Goal: Task Accomplishment & Management: Use online tool/utility

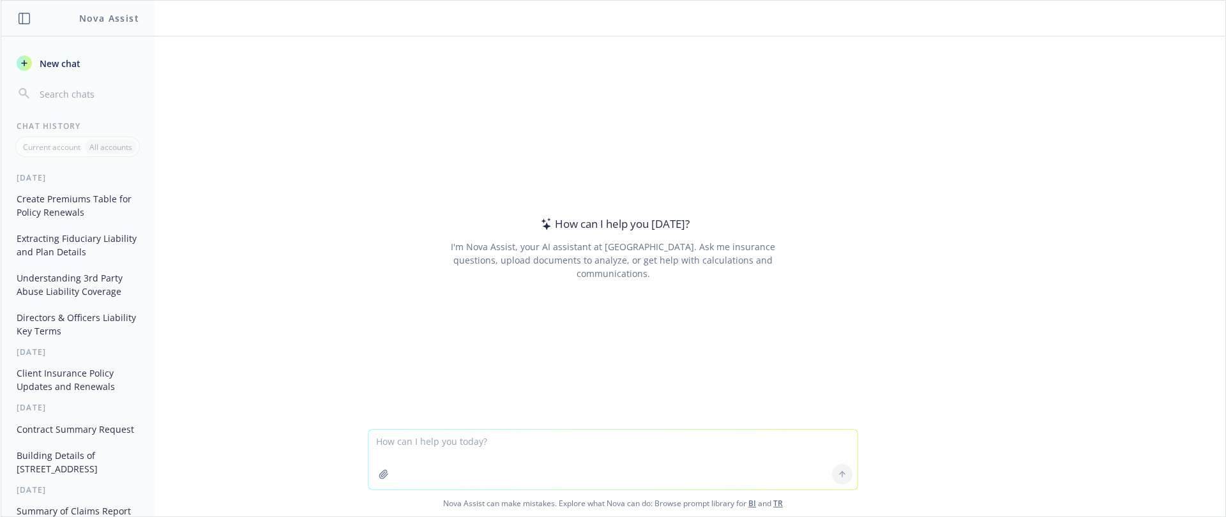
click at [49, 197] on button "Create Premiums Table for Policy Renewals" at bounding box center [77, 205] width 132 height 34
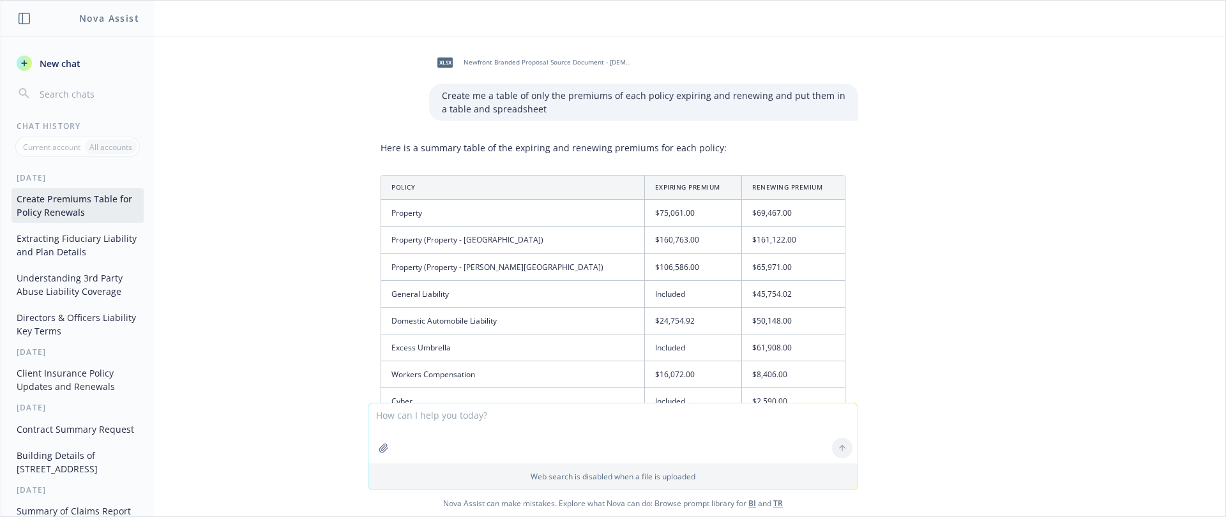
scroll to position [369, 0]
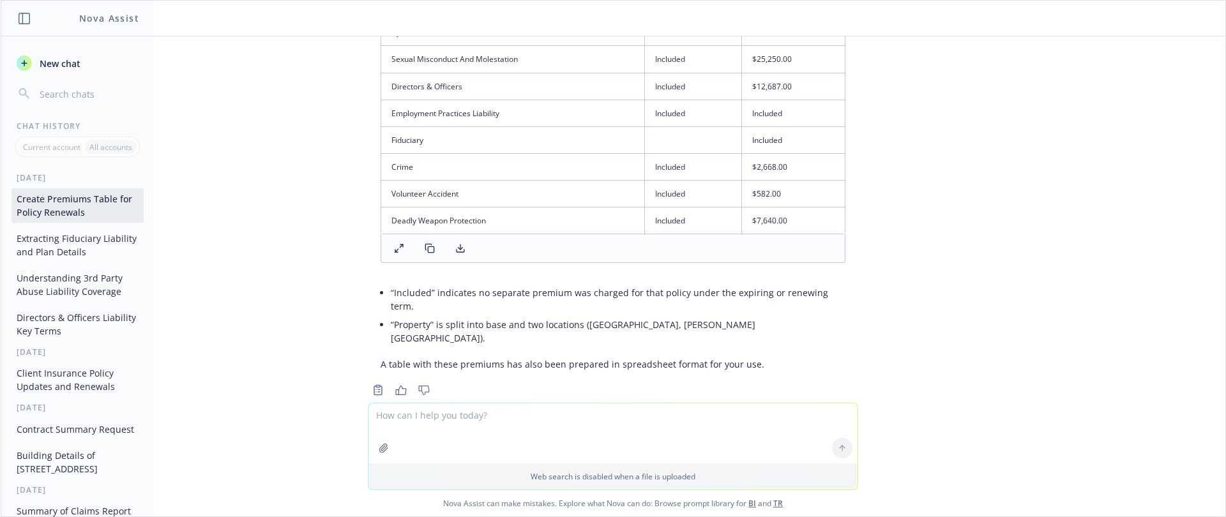
click at [454, 254] on button at bounding box center [460, 248] width 26 height 18
